Goal: Task Accomplishment & Management: Use online tool/utility

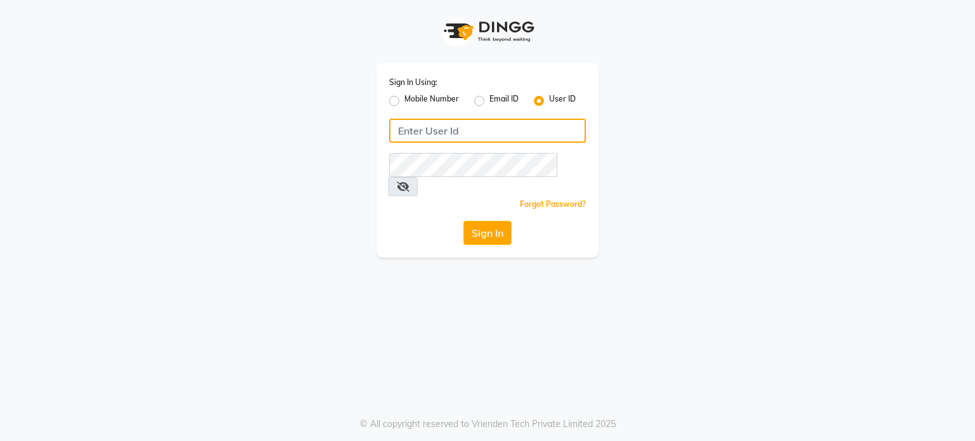
type input "9952551556"
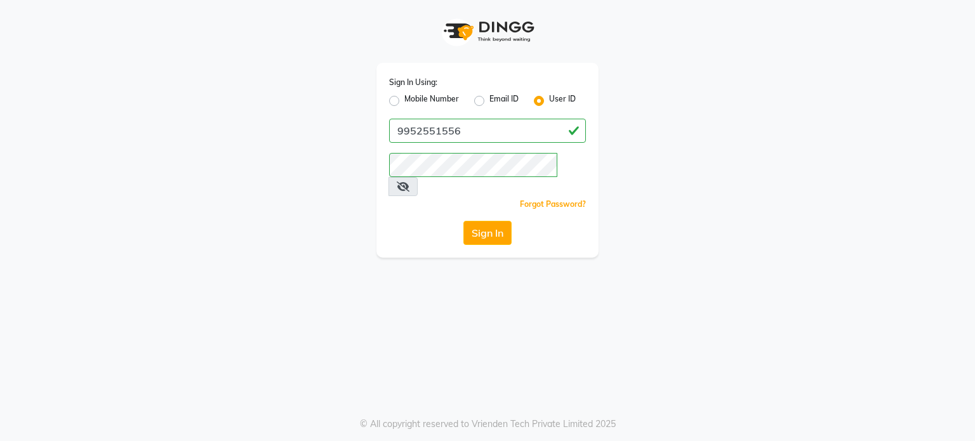
click at [404, 99] on label "Mobile Number" at bounding box center [431, 100] width 55 height 15
click at [404, 99] on input "Mobile Number" at bounding box center [408, 97] width 8 height 8
radio input "true"
radio input "false"
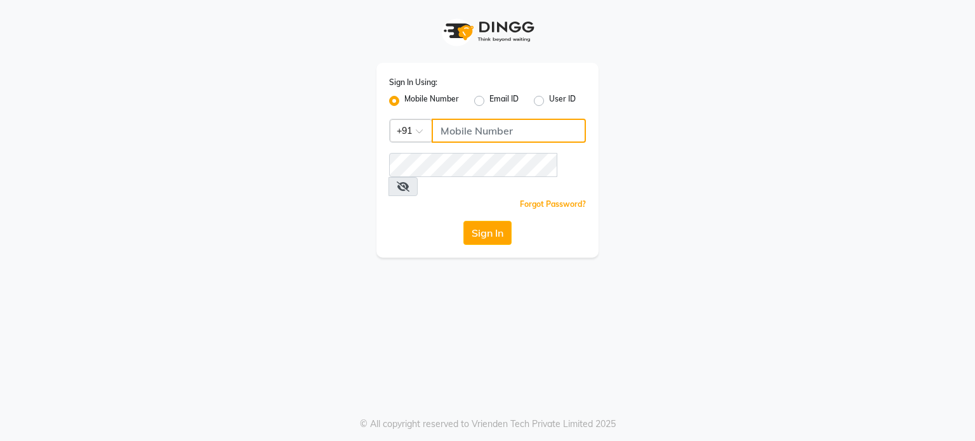
click at [452, 129] on input "Username" at bounding box center [509, 131] width 154 height 24
type input "9952551556"
click at [498, 221] on button "Sign In" at bounding box center [487, 233] width 48 height 24
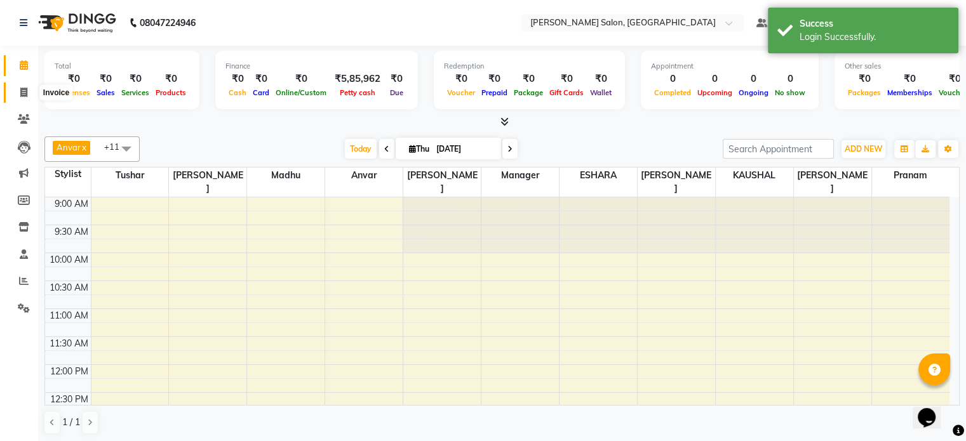
click at [27, 88] on icon at bounding box center [23, 93] width 7 height 10
select select "7119"
select select "service"
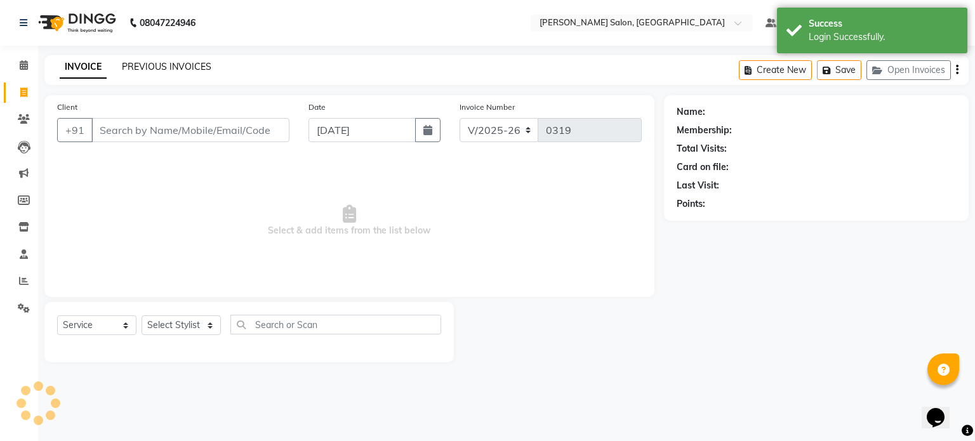
click at [137, 65] on link "PREVIOUS INVOICES" at bounding box center [167, 66] width 90 height 11
